Goal: Task Accomplishment & Management: Manage account settings

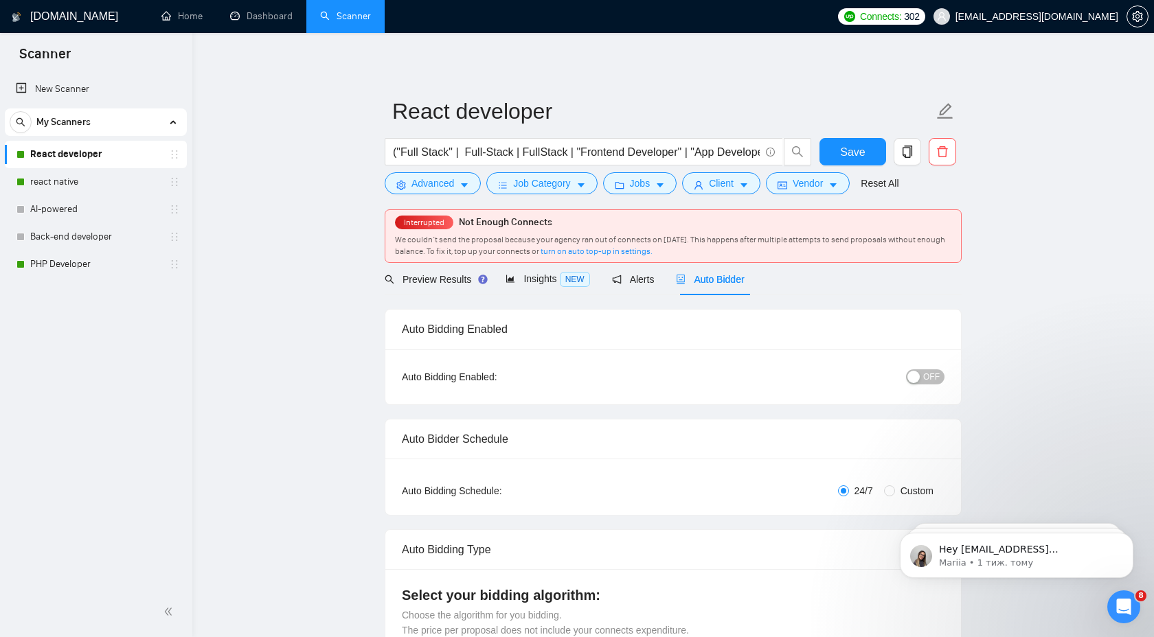
click at [918, 381] on div "button" at bounding box center [913, 377] width 12 height 12
click at [918, 381] on span "ON" at bounding box center [921, 377] width 12 height 15
click at [867, 149] on button "Save" at bounding box center [852, 151] width 67 height 27
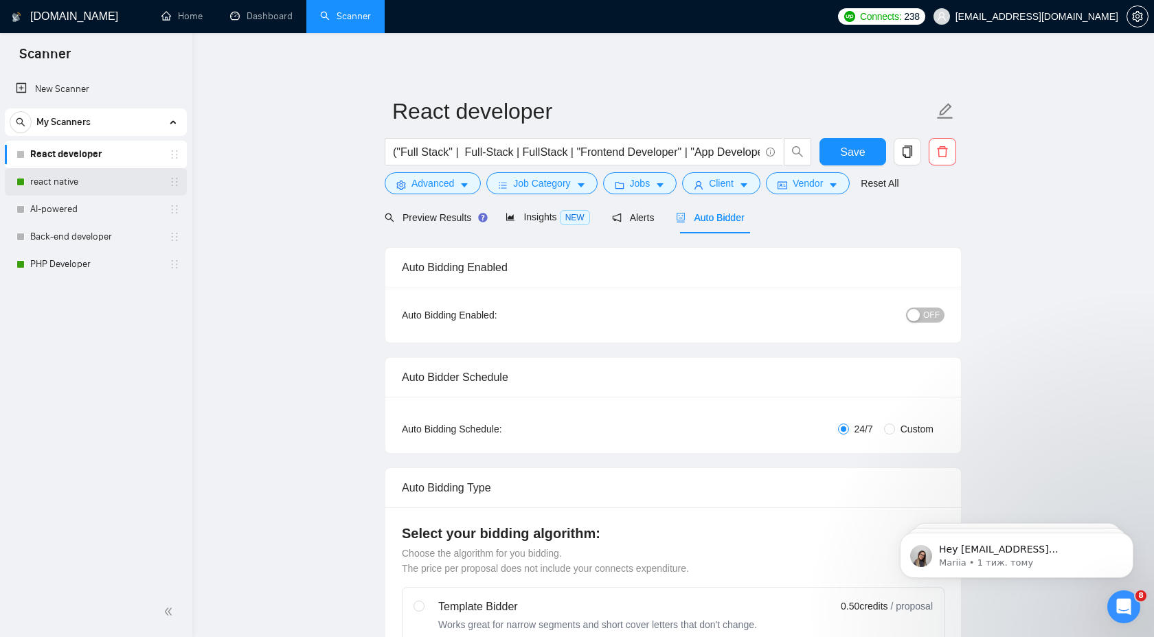
click at [104, 184] on link "react native" at bounding box center [95, 181] width 130 height 27
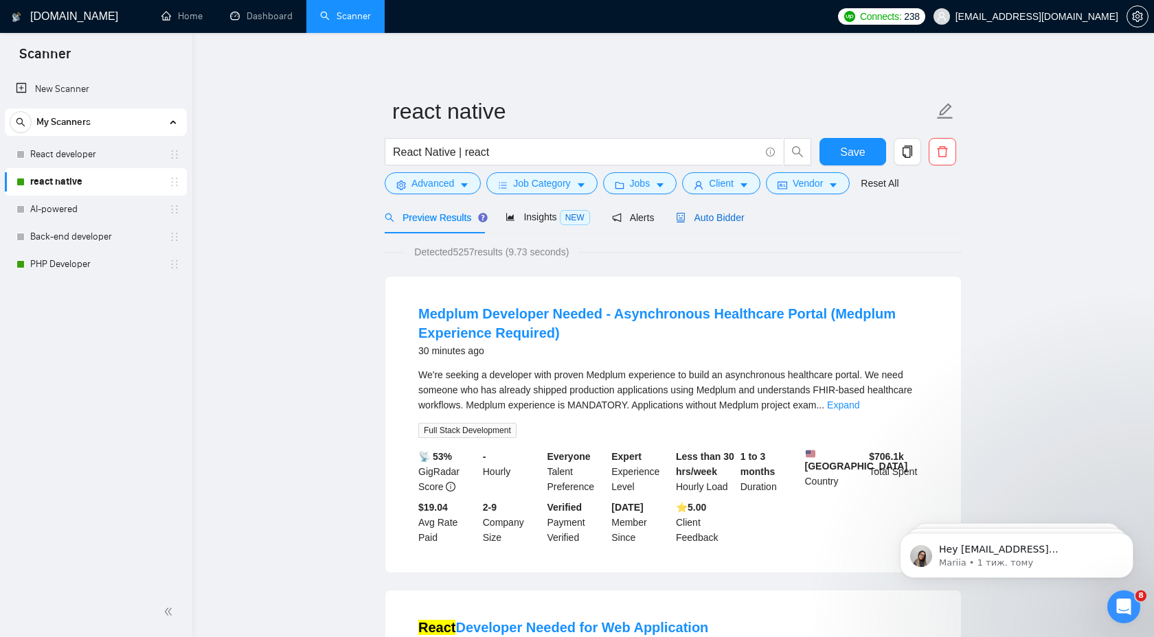
click at [698, 222] on span "Auto Bidder" at bounding box center [710, 217] width 68 height 11
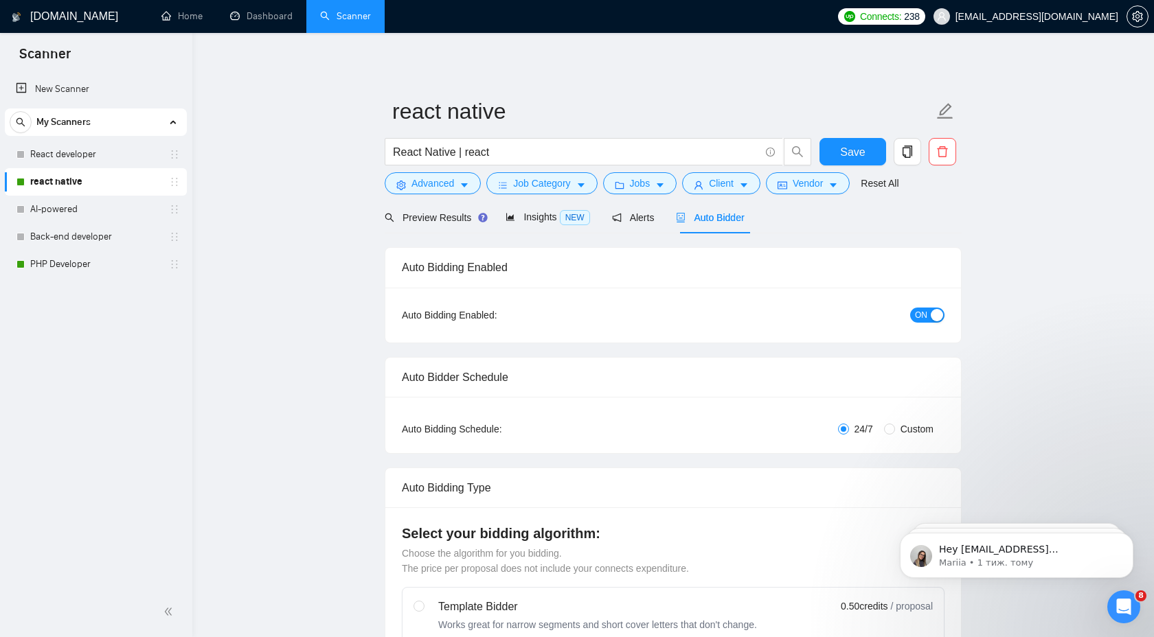
click at [907, 319] on div "ON" at bounding box center [854, 315] width 181 height 16
click at [917, 319] on span "ON" at bounding box center [921, 315] width 12 height 15
click at [848, 159] on span "Save" at bounding box center [852, 152] width 25 height 17
click at [87, 253] on link "PHP Developer" at bounding box center [95, 264] width 130 height 27
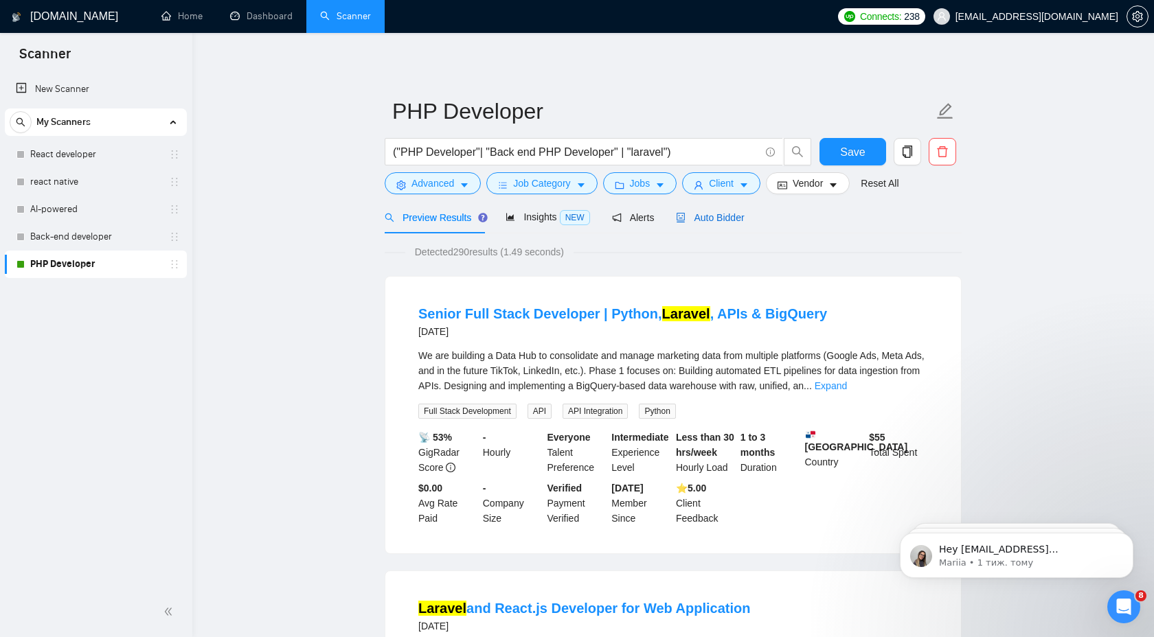
click at [740, 212] on span "Auto Bidder" at bounding box center [710, 217] width 68 height 11
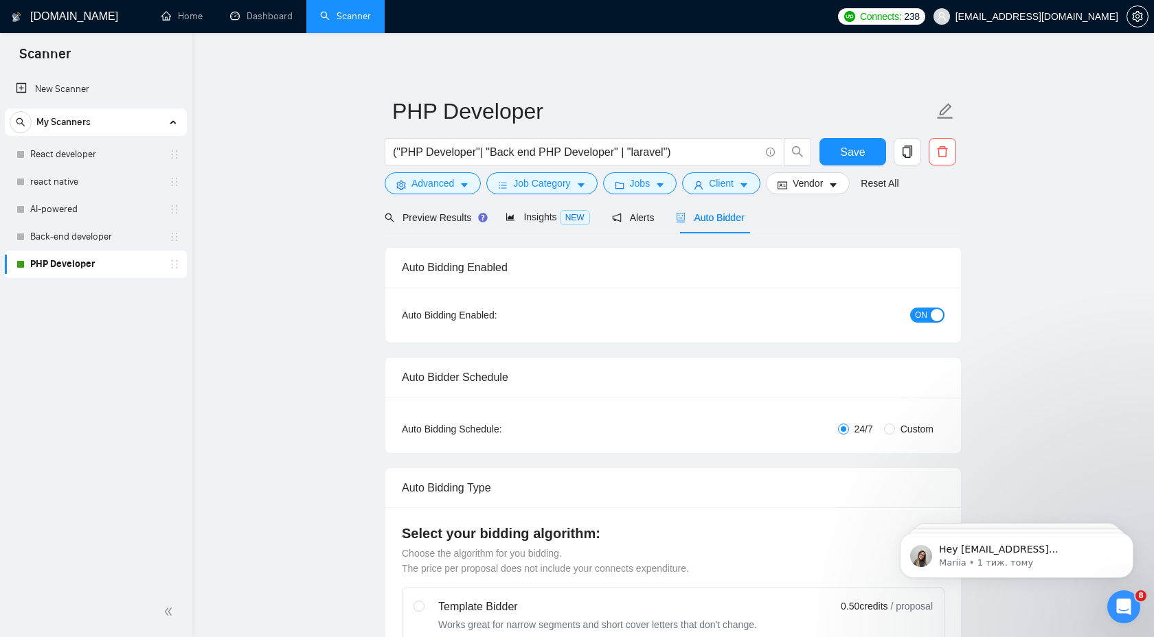
click at [916, 318] on span "ON" at bounding box center [921, 315] width 12 height 15
click at [850, 149] on span "Save" at bounding box center [852, 152] width 25 height 17
